Goal: Use online tool/utility: Utilize a website feature to perform a specific function

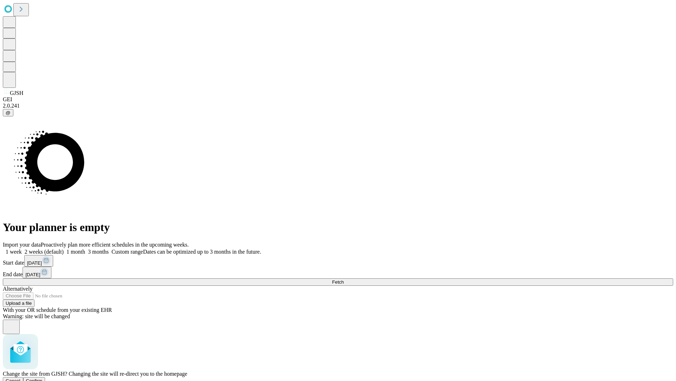
click at [43, 378] on span "Confirm" at bounding box center [34, 380] width 17 height 5
click at [22, 248] on label "1 week" at bounding box center [12, 251] width 19 height 6
click at [344, 279] on span "Fetch" at bounding box center [338, 281] width 12 height 5
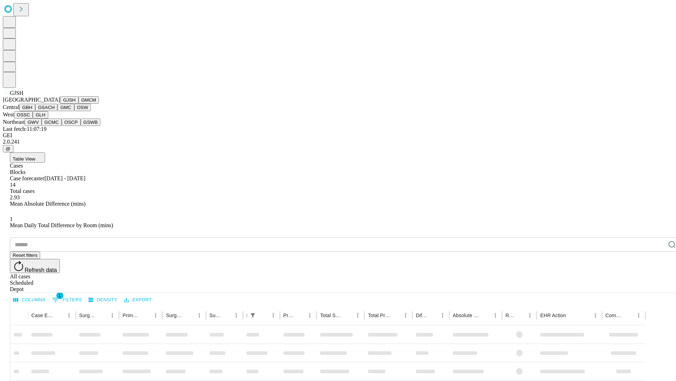
click at [79, 104] on button "GMCM" at bounding box center [89, 99] width 20 height 7
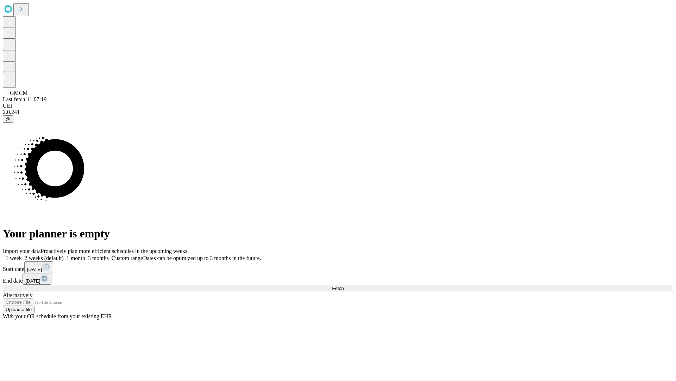
click at [344, 285] on span "Fetch" at bounding box center [338, 287] width 12 height 5
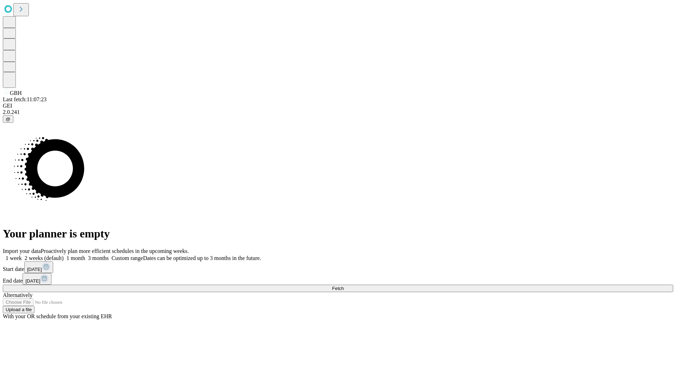
click at [22, 255] on label "1 week" at bounding box center [12, 258] width 19 height 6
click at [344, 285] on span "Fetch" at bounding box center [338, 287] width 12 height 5
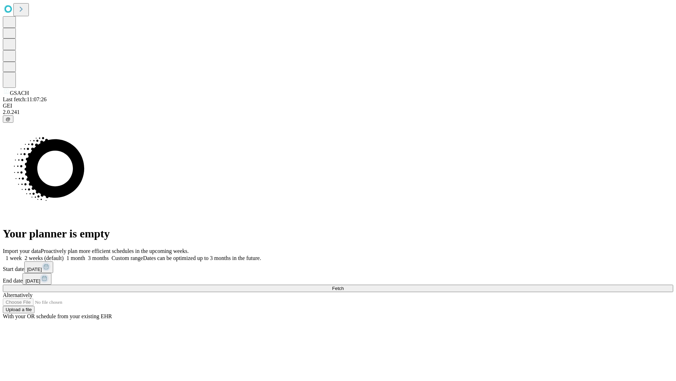
click at [22, 255] on label "1 week" at bounding box center [12, 258] width 19 height 6
click at [344, 285] on span "Fetch" at bounding box center [338, 287] width 12 height 5
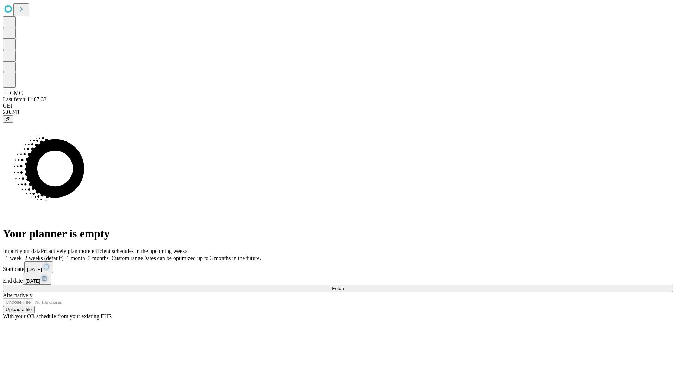
click at [22, 255] on label "1 week" at bounding box center [12, 258] width 19 height 6
click at [344, 285] on span "Fetch" at bounding box center [338, 287] width 12 height 5
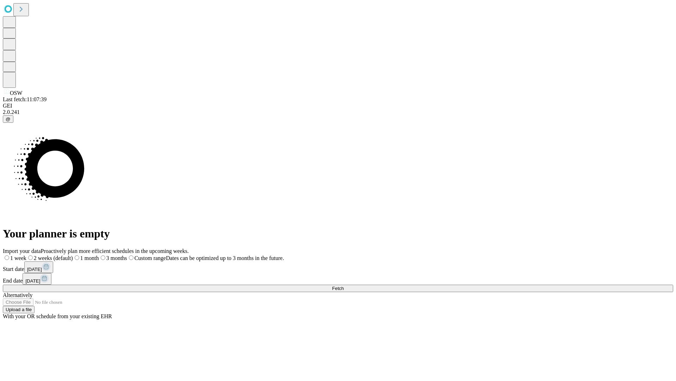
click at [344, 285] on span "Fetch" at bounding box center [338, 287] width 12 height 5
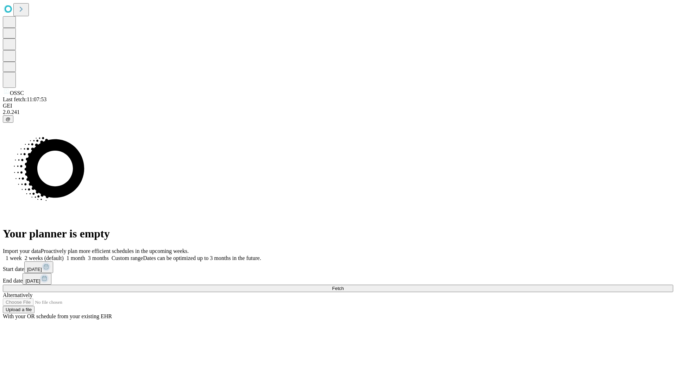
click at [344, 285] on span "Fetch" at bounding box center [338, 287] width 12 height 5
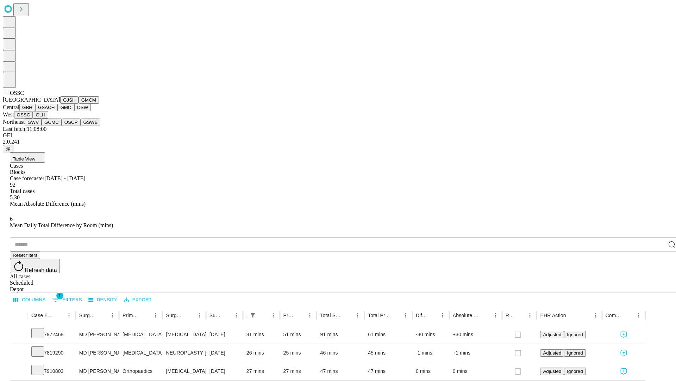
click at [48, 118] on button "GLH" at bounding box center [40, 114] width 15 height 7
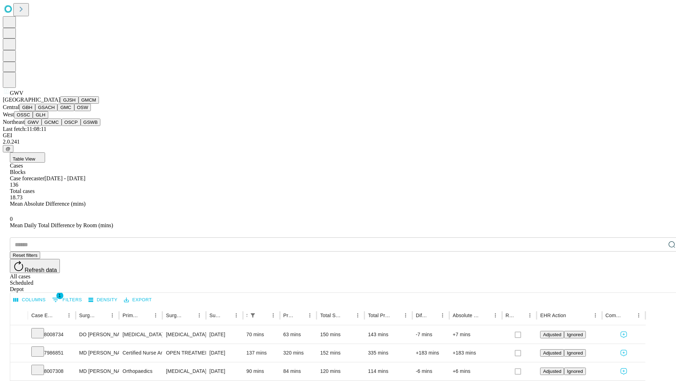
click at [55, 126] on button "GCMC" at bounding box center [52, 121] width 20 height 7
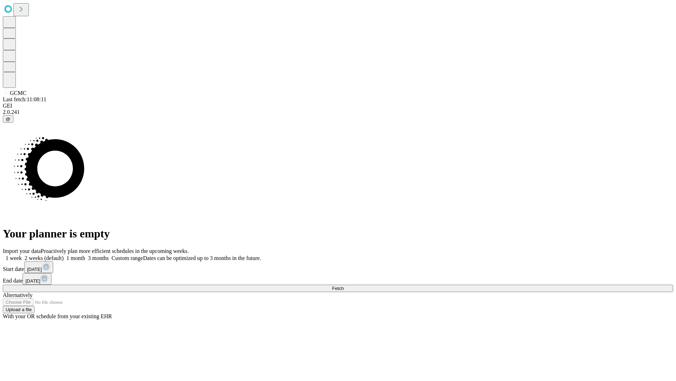
click at [22, 255] on label "1 week" at bounding box center [12, 258] width 19 height 6
click at [344, 285] on span "Fetch" at bounding box center [338, 287] width 12 height 5
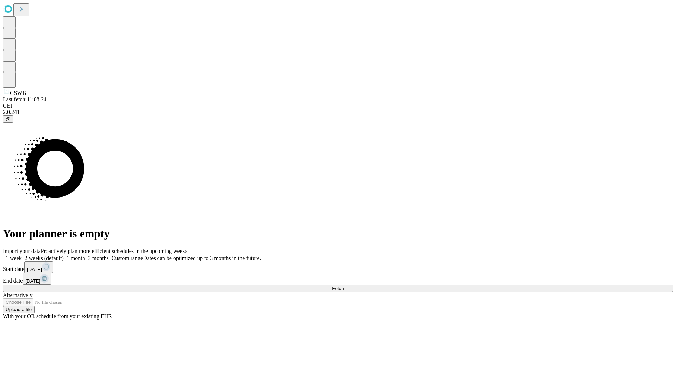
click at [344, 285] on span "Fetch" at bounding box center [338, 287] width 12 height 5
